Goal: Task Accomplishment & Management: Manage account settings

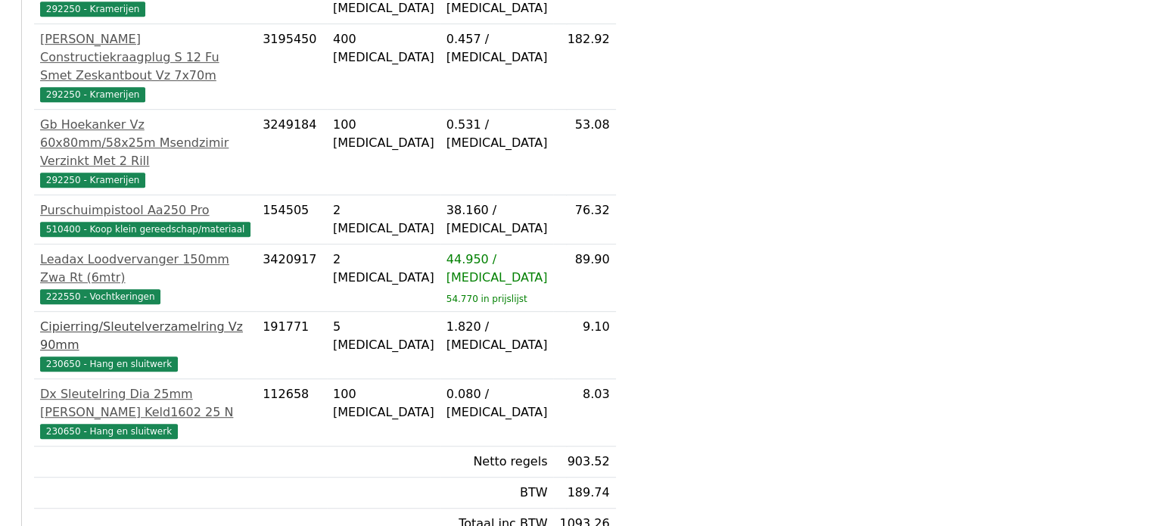
scroll to position [886, 0]
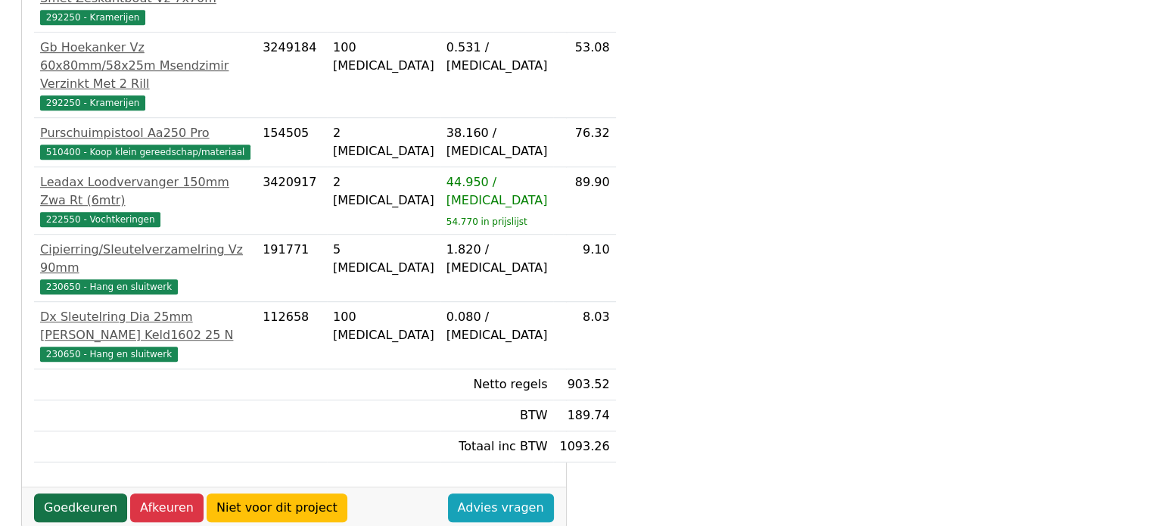
click at [52, 494] on link "Goedkeuren" at bounding box center [80, 508] width 93 height 29
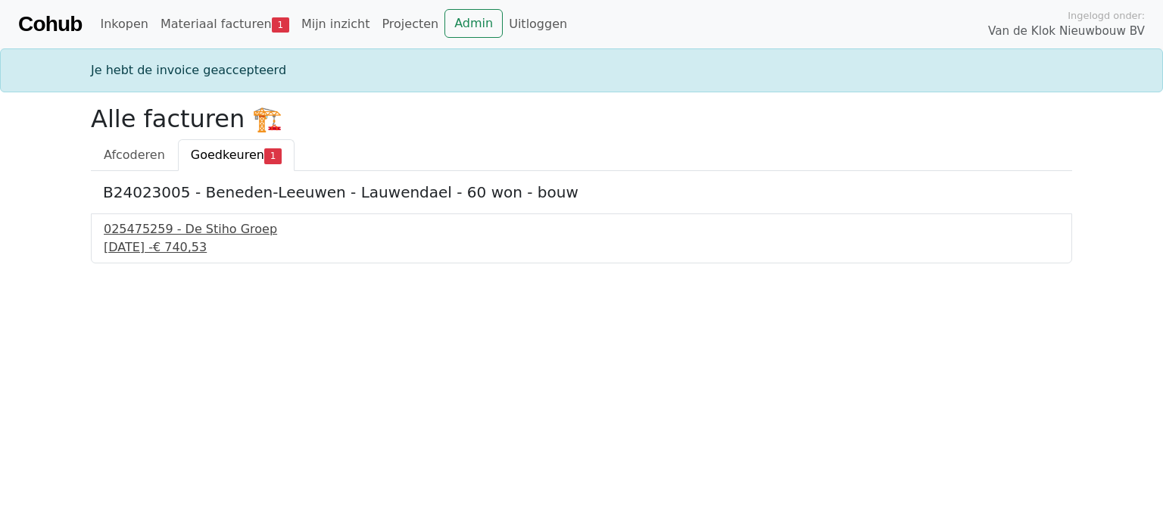
click at [144, 249] on div "26 september 2025 - € 740,53" at bounding box center [581, 247] width 955 height 18
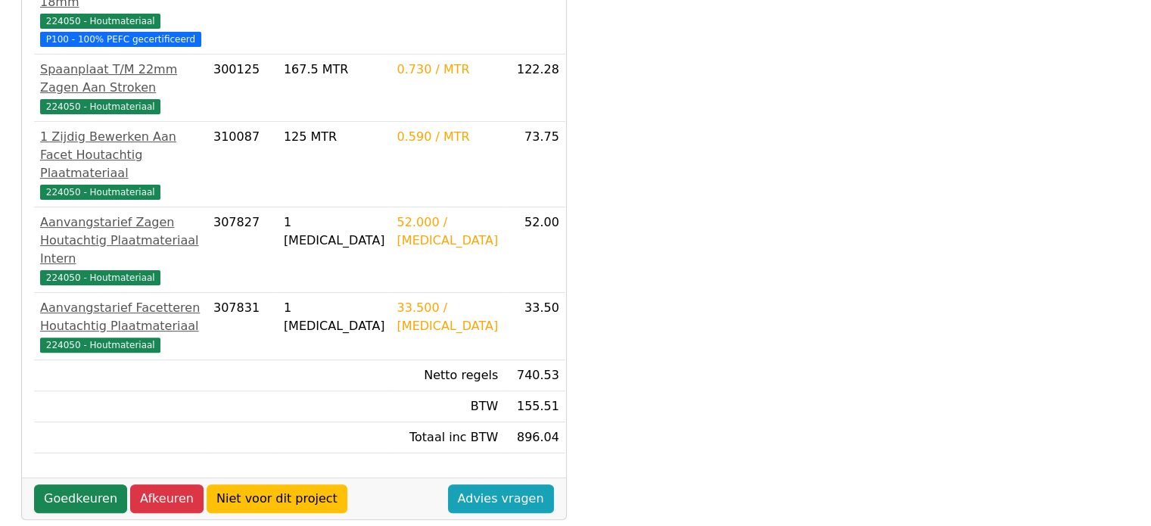
scroll to position [378, 0]
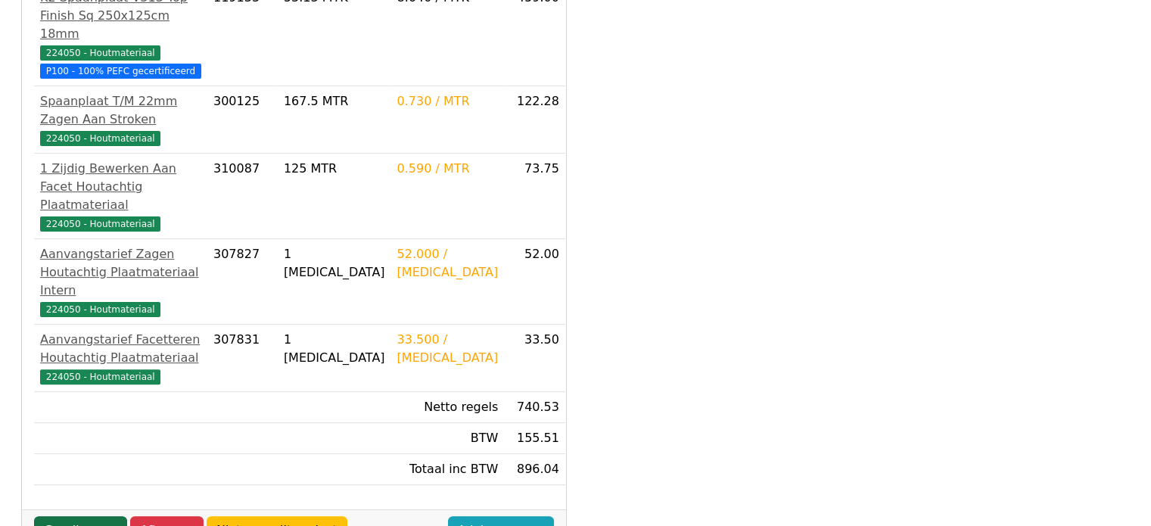
click at [47, 516] on link "Goedkeuren" at bounding box center [80, 530] width 93 height 29
